Goal: Navigation & Orientation: Find specific page/section

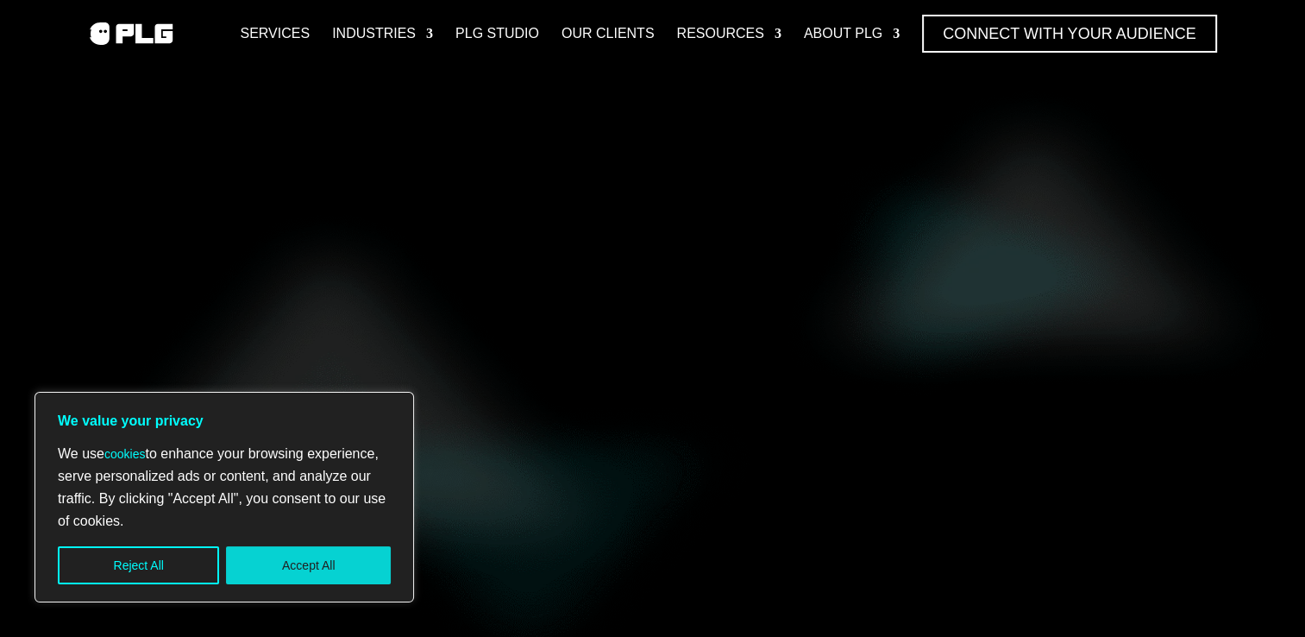
click at [309, 551] on div "We use cookies to enhance your browsing experience, serve personalized ads or c…" at bounding box center [224, 512] width 333 height 141
click at [309, 563] on button "Accept All" at bounding box center [308, 565] width 165 height 38
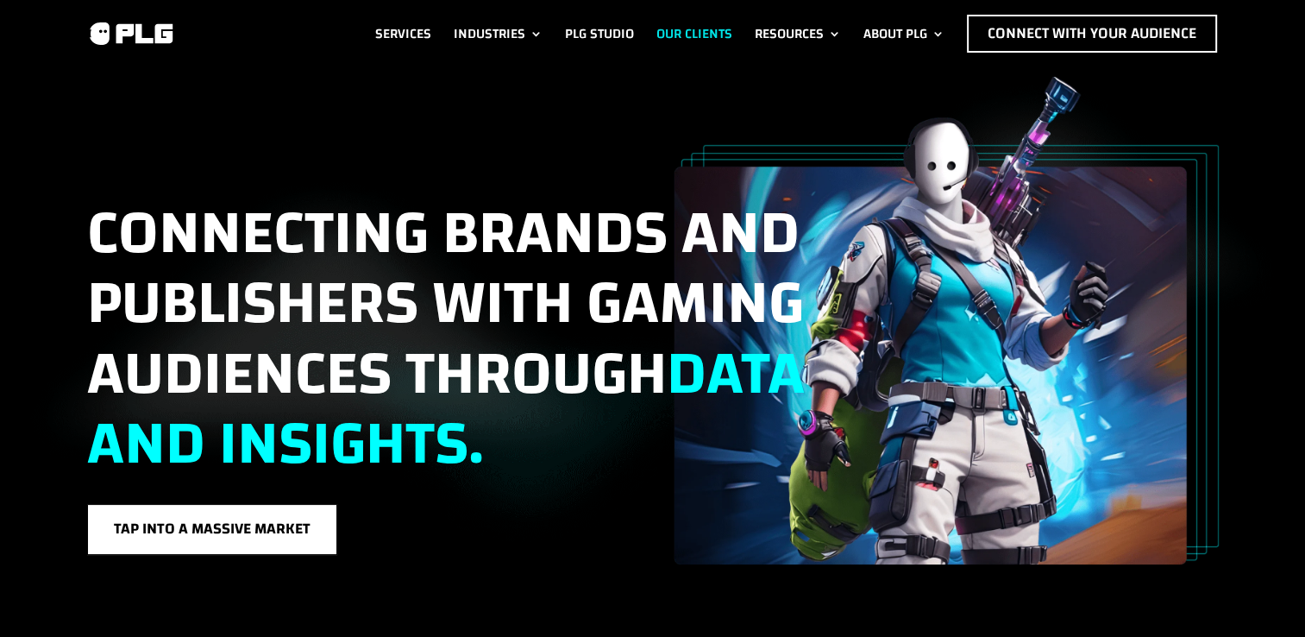
click at [700, 25] on link "Our Clients" at bounding box center [694, 34] width 76 height 38
